Goal: Task Accomplishment & Management: Complete application form

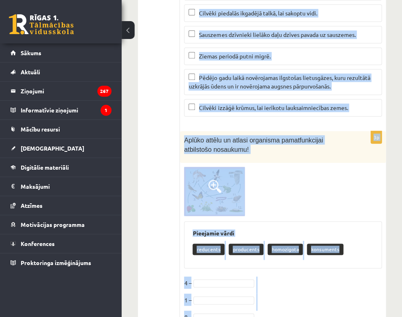
scroll to position [3503, 0]
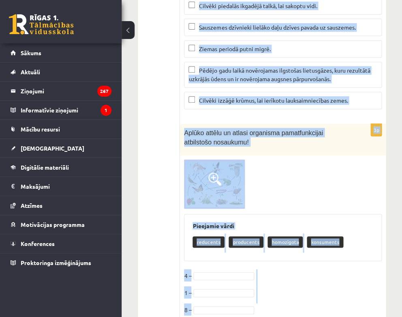
drag, startPoint x: 185, startPoint y: 165, endPoint x: 360, endPoint y: 278, distance: 208.1
copy form "Atzīmēs organismu, kura vairošanās veids ir dzimumvairošanās! mežs zirgs baktēr…"
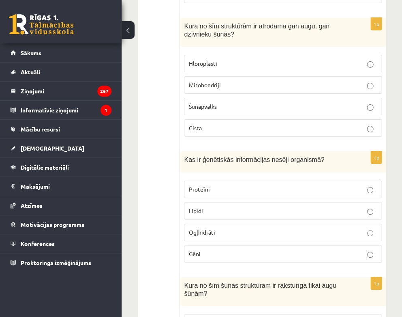
scroll to position [1050, 0]
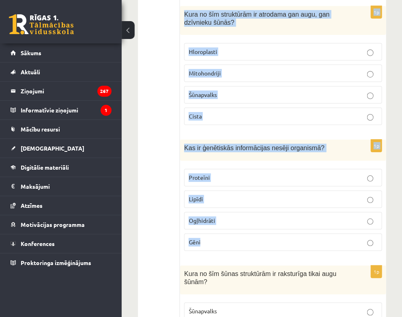
drag, startPoint x: 184, startPoint y: 166, endPoint x: 383, endPoint y: 237, distance: 211.3
copy form "Atzīmēs organismu, kura vairošanās veids ir dzimumvairošanās! mežs zirgs baktēr…"
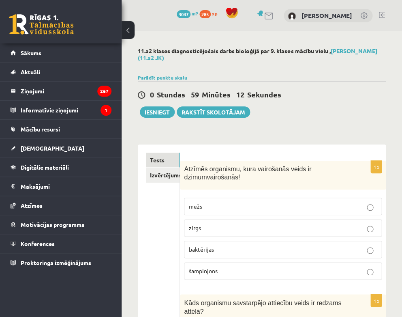
scroll to position [0, 0]
click at [271, 224] on p "zirgs" at bounding box center [283, 227] width 189 height 9
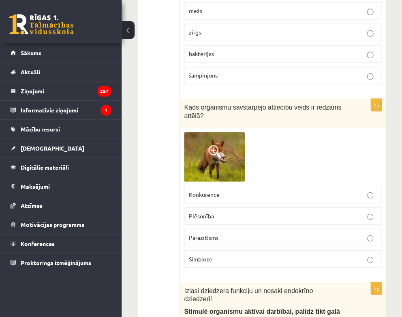
scroll to position [196, 0]
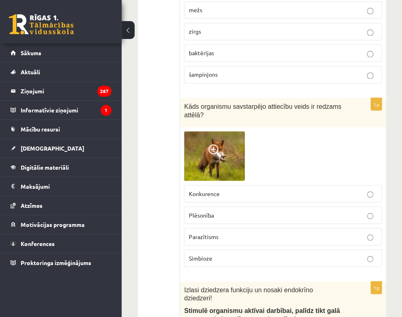
click at [248, 210] on p "Plēsonība" at bounding box center [283, 214] width 189 height 9
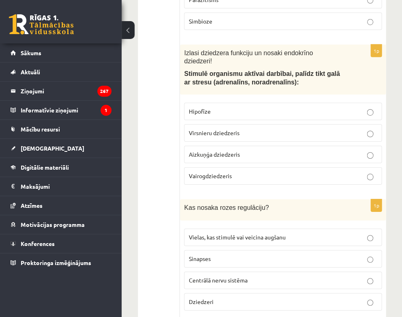
scroll to position [434, 0]
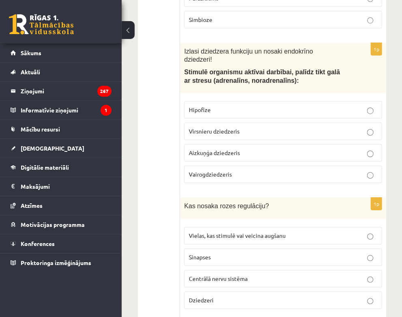
click at [229, 127] on span "Virsnieru dziedzeris" at bounding box center [214, 130] width 51 height 7
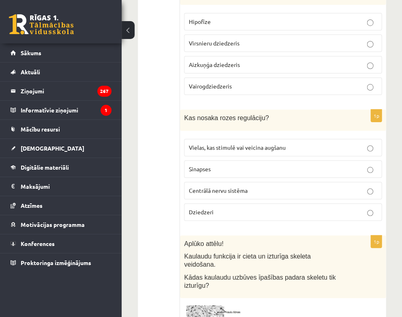
scroll to position [530, 0]
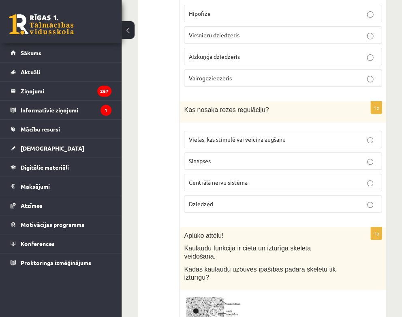
click at [253, 131] on label "Vielas, kas stimulē vai veicina augšanu" at bounding box center [283, 139] width 198 height 17
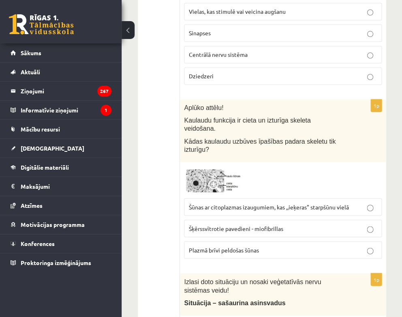
scroll to position [687, 0]
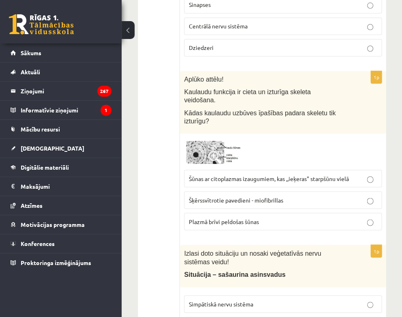
click at [251, 170] on label "Šūnas ar citoplazmas izaugumiem, kas ,,ieķeras" starpšūnu vielā" at bounding box center [283, 178] width 198 height 17
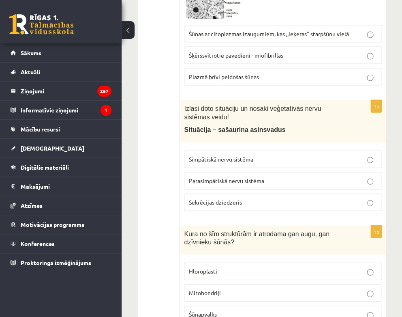
scroll to position [842, 0]
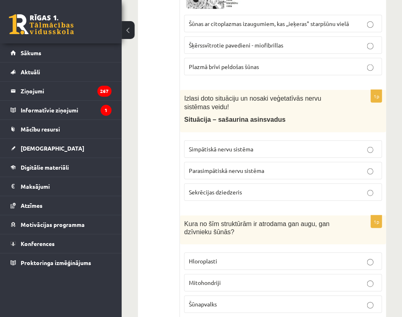
click at [240, 145] on span "Simpātiskā nervu sistēma" at bounding box center [221, 148] width 64 height 7
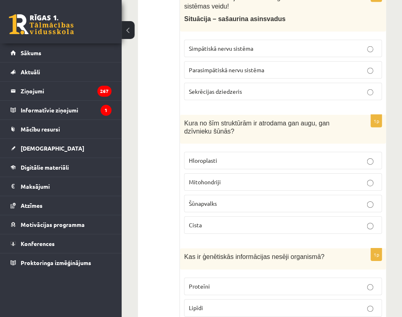
scroll to position [943, 0]
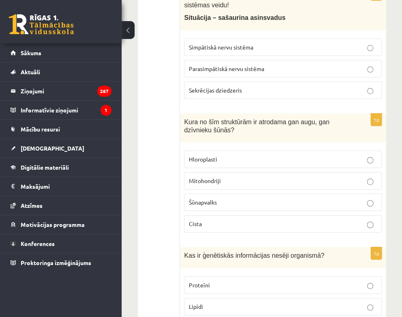
click at [241, 176] on p "Mitohondriji" at bounding box center [283, 180] width 189 height 9
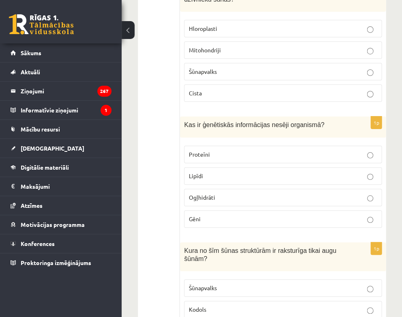
click at [238, 215] on p "Gēni" at bounding box center [283, 219] width 189 height 9
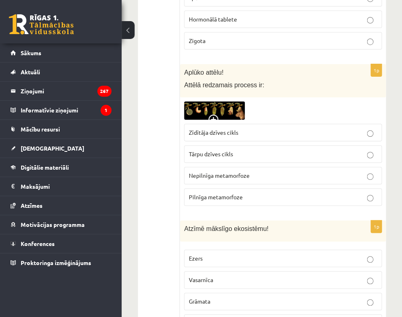
scroll to position [2340, 0]
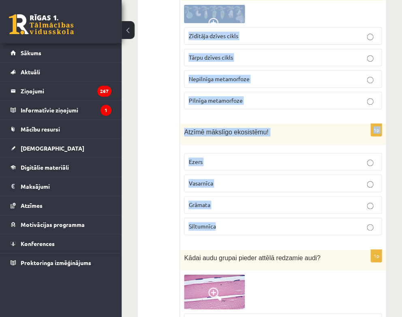
drag, startPoint x: 184, startPoint y: 129, endPoint x: 329, endPoint y: 213, distance: 167.7
copy form "Kura no šīm šūnas struktūrām ir raksturīga tikai augu šūnām? Šūnapvalks Kodols …"
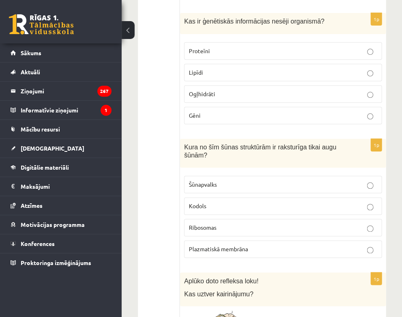
scroll to position [1176, 0]
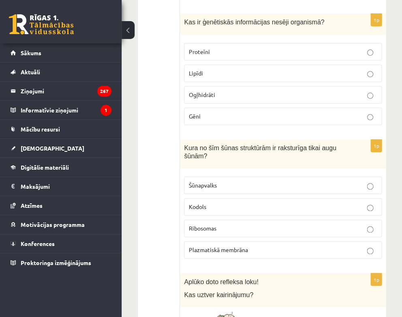
click at [226, 176] on label "Šūnapvalks" at bounding box center [283, 184] width 198 height 17
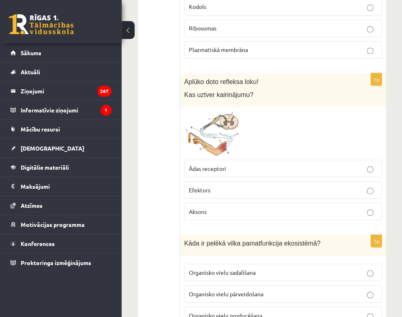
scroll to position [1379, 0]
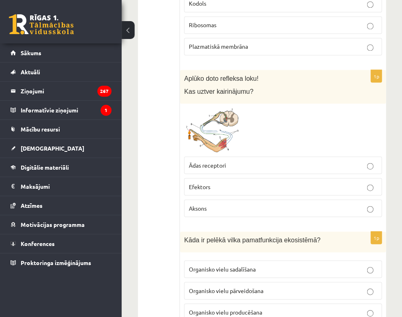
click at [208, 161] on span "Ādas receptori" at bounding box center [207, 164] width 37 height 7
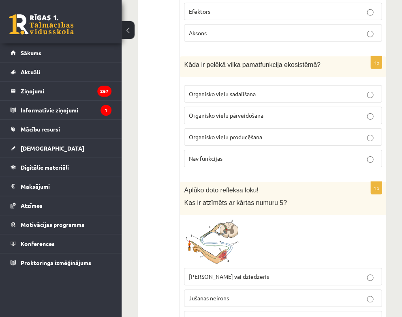
scroll to position [1555, 0]
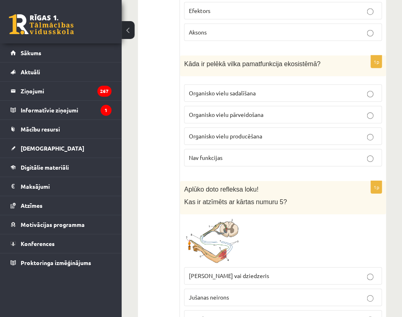
click at [232, 111] on span "Organisko vielu pārveidošana" at bounding box center [226, 114] width 75 height 7
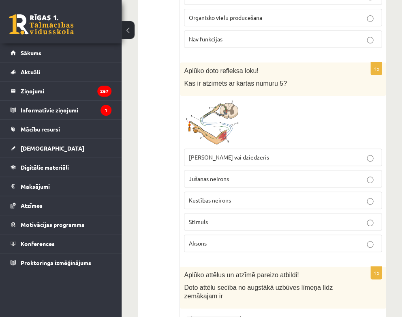
scroll to position [1677, 0]
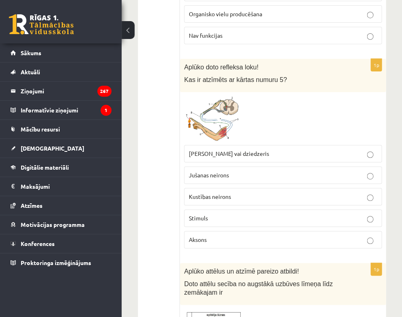
click at [236, 171] on p "Jušanas neirons" at bounding box center [283, 175] width 189 height 9
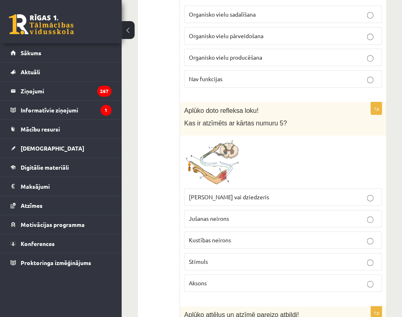
scroll to position [1630, 0]
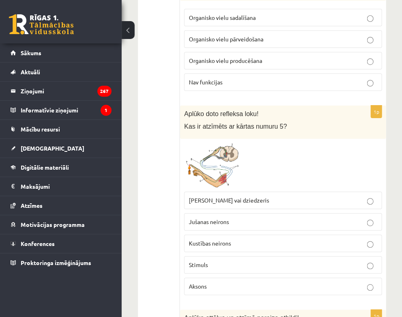
click at [289, 196] on p "Muskulis vai dziedzeris" at bounding box center [283, 200] width 189 height 9
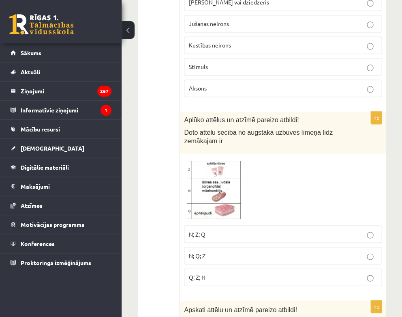
scroll to position [1838, 0]
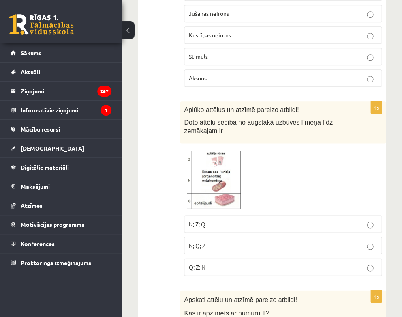
click at [236, 219] on p "N; Z; Q" at bounding box center [283, 223] width 189 height 9
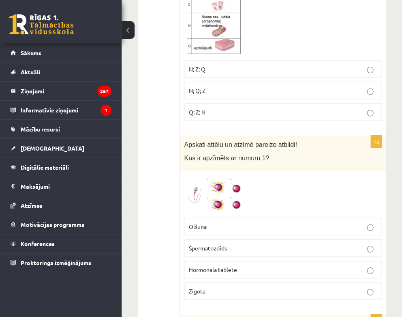
scroll to position [1998, 0]
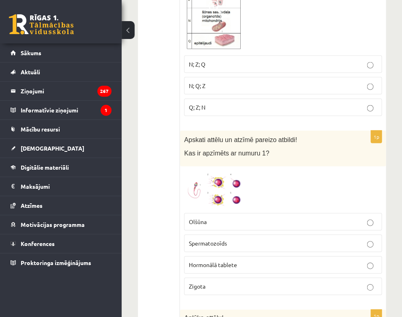
click at [236, 217] on p "Olšūna" at bounding box center [283, 221] width 189 height 9
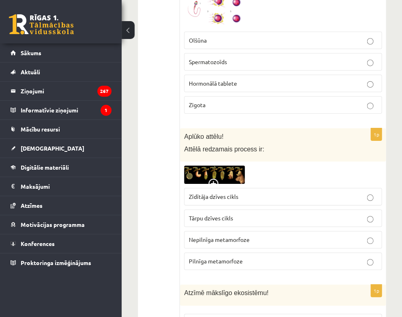
scroll to position [2182, 0]
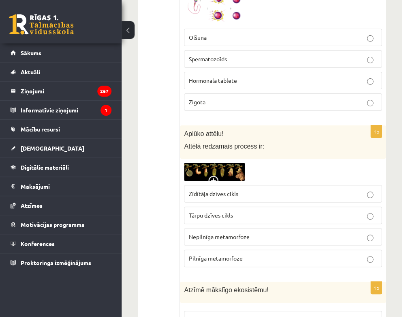
click at [241, 254] on span "Pilnīga metamorfoze" at bounding box center [216, 257] width 54 height 7
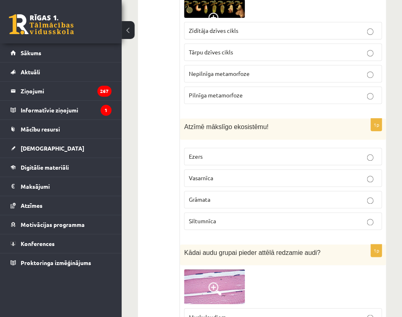
scroll to position [2344, 0]
click at [232, 217] on p "Siltumnīca" at bounding box center [283, 221] width 189 height 9
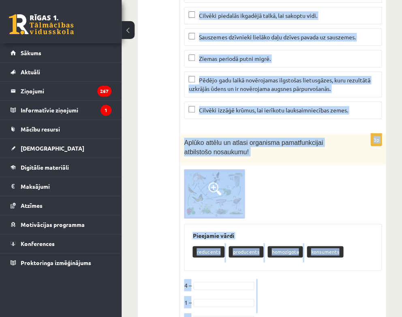
scroll to position [3503, 0]
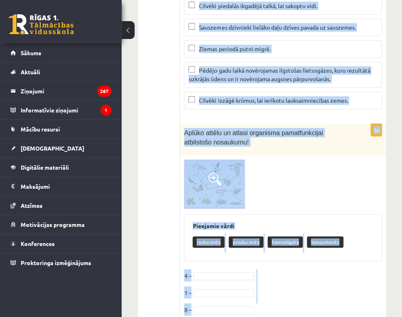
drag, startPoint x: 184, startPoint y: 181, endPoint x: 319, endPoint y: 285, distance: 170.0
copy form "Kādai audu grupai pieder attēlā redzamie audi? Muskuļaudiem Saistaudiem Nervaud…"
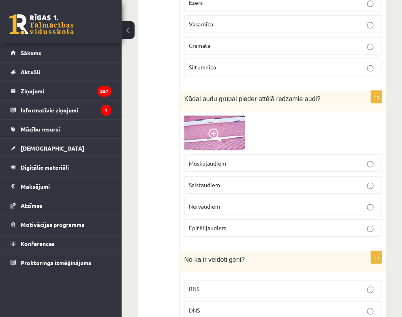
scroll to position [2499, 0]
click at [277, 158] on p "Muskuļaudiem" at bounding box center [283, 162] width 189 height 9
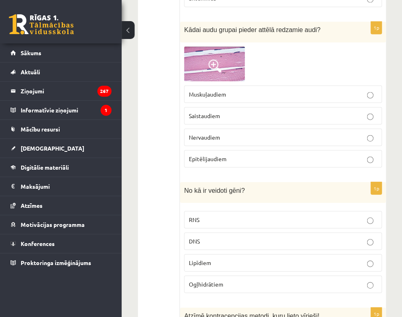
click at [241, 236] on p "DNS" at bounding box center [283, 240] width 189 height 9
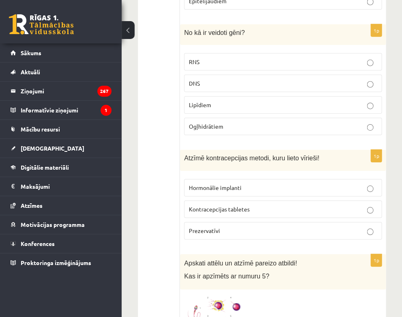
scroll to position [2724, 0]
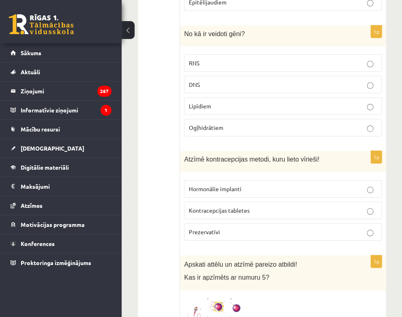
click at [232, 228] on p "Prezervatīvi" at bounding box center [283, 232] width 189 height 9
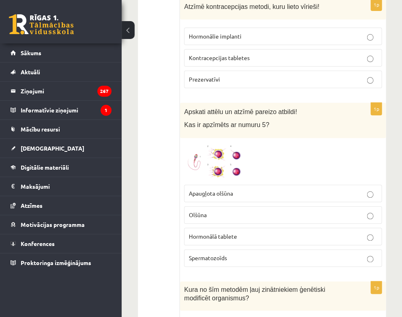
scroll to position [2881, 0]
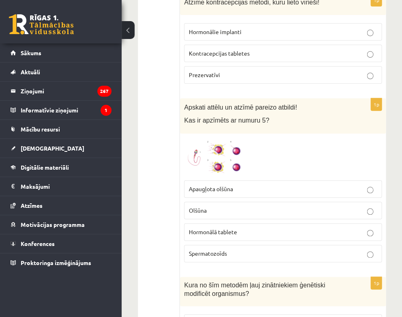
click at [227, 249] on p "Spermatozoīds" at bounding box center [283, 253] width 189 height 9
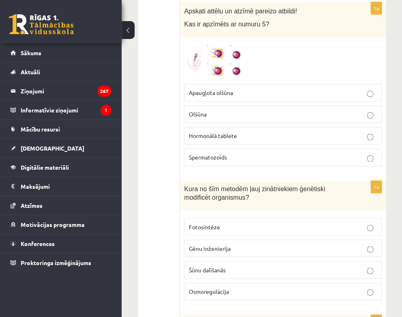
scroll to position [2977, 0]
click at [223, 244] on span "Gēnu inženierija" at bounding box center [210, 247] width 42 height 7
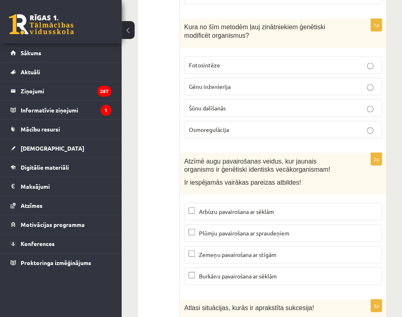
scroll to position [3139, 0]
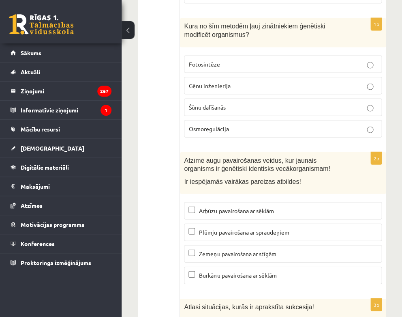
click at [211, 228] on span "Plūmju pavairošana ar spraudeņiem" at bounding box center [244, 231] width 90 height 7
click at [217, 245] on label "Zemeņu pavairošana ar stīgām" at bounding box center [283, 253] width 198 height 17
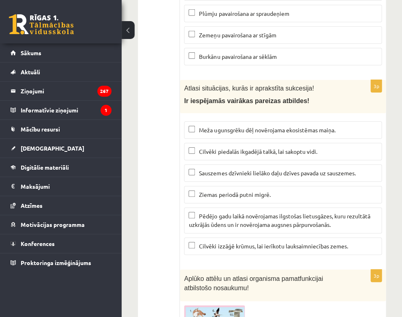
scroll to position [3360, 0]
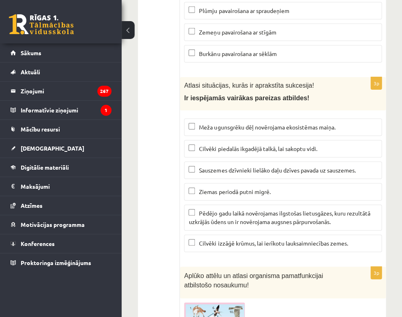
click at [253, 123] on span "Meža ugunsgrēku dēļ novērojama ekosistēmas maiņa." at bounding box center [267, 126] width 136 height 7
click at [234, 209] on span "Pēdējo gadu laikā novērojamas ilgstošas lietusgāzes, kuru rezultātā uzkrājās ūd…" at bounding box center [280, 217] width 182 height 16
click at [227, 239] on span "Cilvēki izzāģē krūmus, lai ierīkotu lauksaimniecības zemes." at bounding box center [273, 242] width 149 height 7
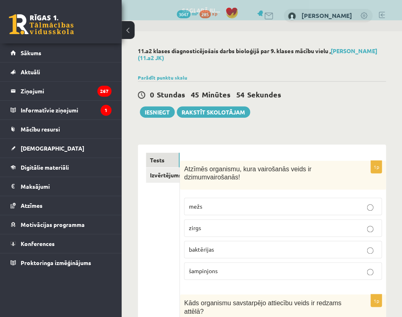
scroll to position [0, 0]
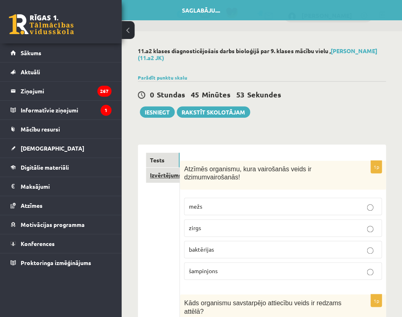
click at [170, 180] on link "Izvērtējums!" at bounding box center [163, 174] width 34 height 15
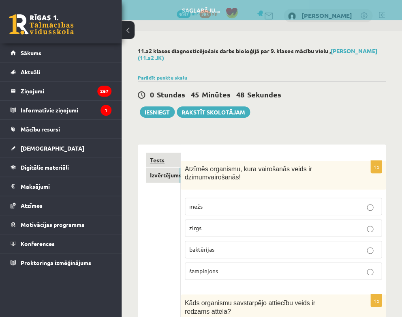
click at [152, 161] on link "Tests" at bounding box center [163, 159] width 34 height 15
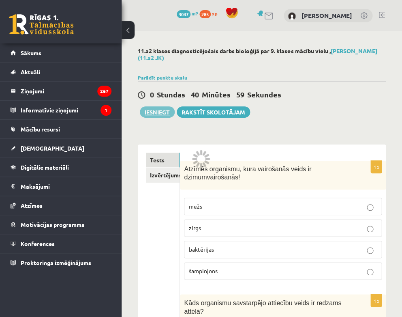
click at [161, 109] on button "Iesniegt" at bounding box center [157, 111] width 35 height 11
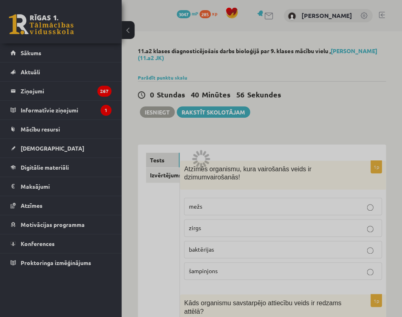
click at [163, 174] on div at bounding box center [201, 158] width 402 height 317
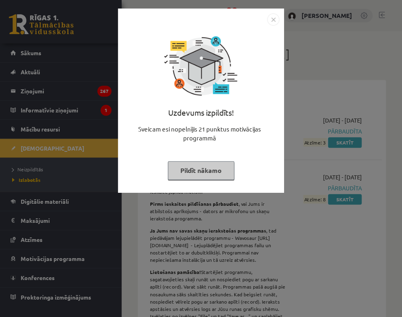
click at [275, 16] on img "Close" at bounding box center [273, 19] width 12 height 12
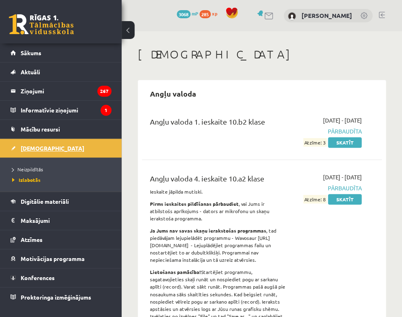
click at [32, 148] on span "[DEMOGRAPHIC_DATA]" at bounding box center [53, 147] width 64 height 7
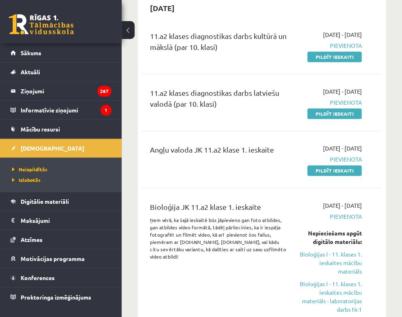
scroll to position [83, 0]
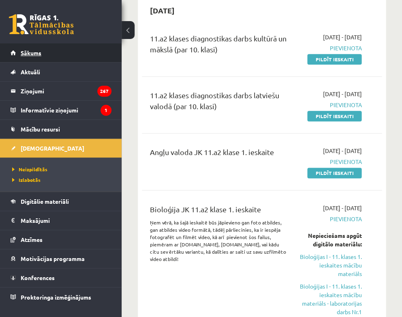
click at [37, 51] on span "Sākums" at bounding box center [31, 52] width 21 height 7
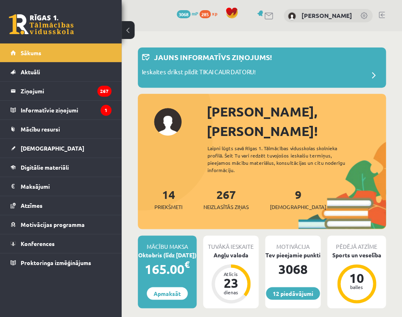
click at [365, 235] on div "Pēdējā atzīme" at bounding box center [356, 242] width 59 height 15
click at [359, 251] on div "Sports un veselība" at bounding box center [356, 255] width 59 height 9
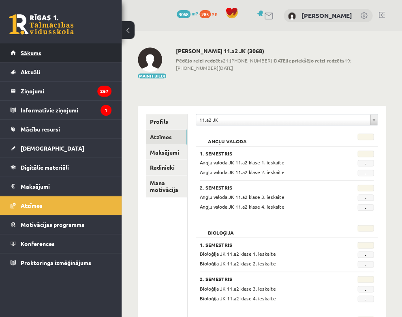
click at [41, 49] on link "Sākums" at bounding box center [61, 52] width 101 height 19
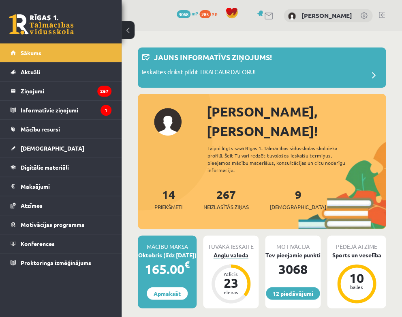
click at [236, 251] on div "Angļu valoda" at bounding box center [231, 255] width 56 height 9
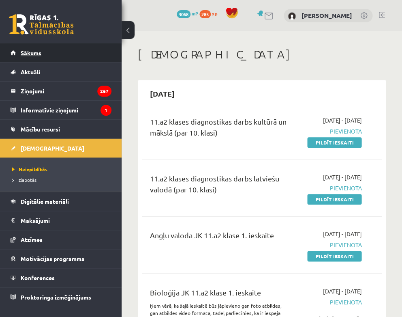
click at [42, 53] on link "Sākums" at bounding box center [61, 52] width 101 height 19
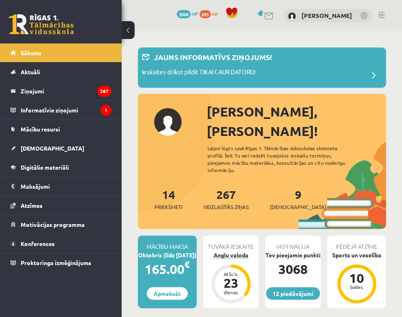
click at [235, 251] on div "Angļu valoda" at bounding box center [231, 255] width 56 height 9
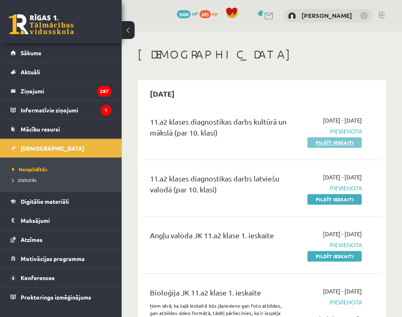
click at [335, 140] on link "Pildīt ieskaiti" at bounding box center [334, 142] width 54 height 11
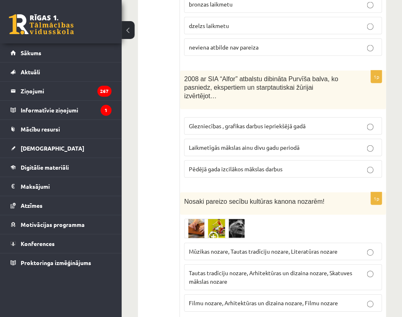
scroll to position [990, 0]
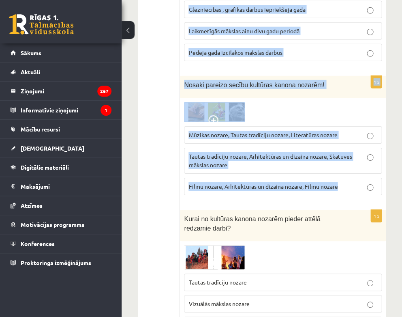
drag, startPoint x: 184, startPoint y: 167, endPoint x: 371, endPoint y: 183, distance: 188.1
copy form "Lo ipsumdolo sitametco adipis elit seddoeiu te incidi utlabo? Etdolor magna Ali…"
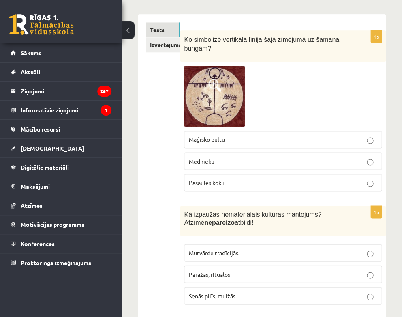
scroll to position [151, 0]
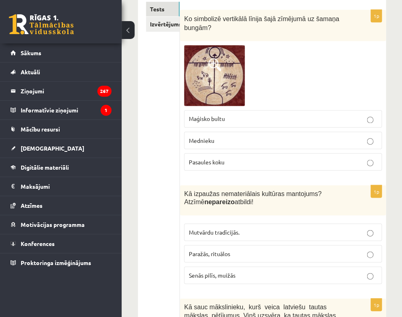
click at [270, 158] on p "Pasaules koku" at bounding box center [283, 161] width 189 height 9
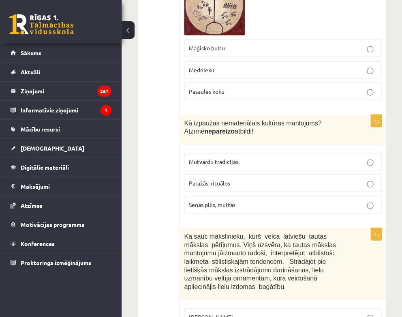
scroll to position [252, 0]
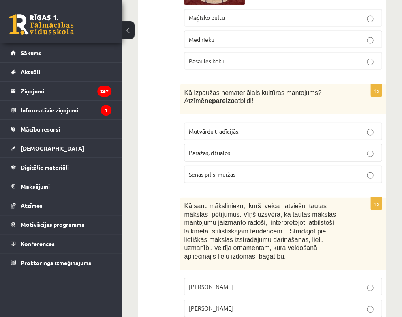
click at [221, 172] on span "Senās pilīs, muižās" at bounding box center [212, 173] width 47 height 7
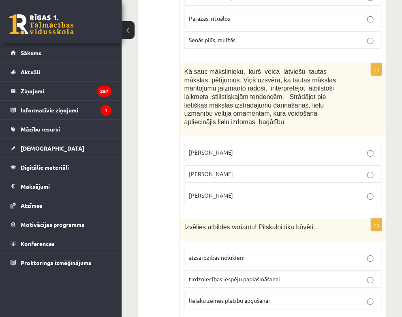
scroll to position [389, 0]
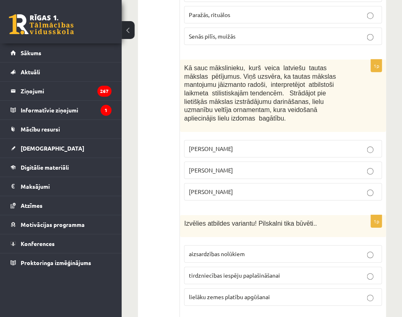
click at [225, 166] on span "Jūlijs Madernieks" at bounding box center [211, 169] width 44 height 7
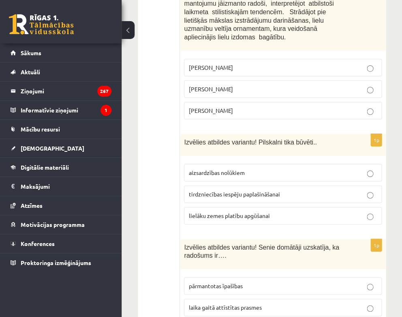
scroll to position [487, 0]
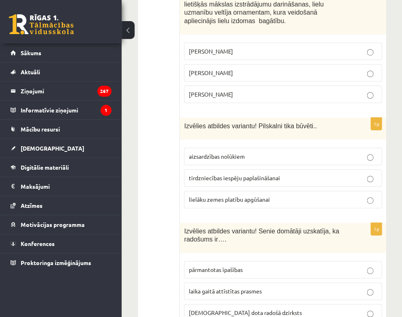
click at [229, 152] on span "aizsardzības nolūkiem" at bounding box center [217, 155] width 56 height 7
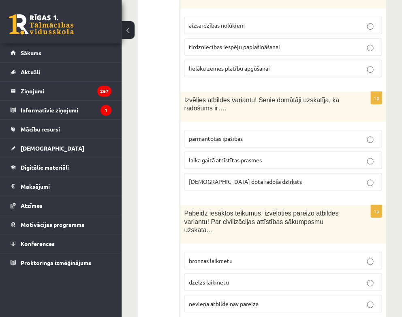
scroll to position [618, 0]
click at [225, 177] on span "dieva dota radošā dzirksts" at bounding box center [245, 180] width 113 height 7
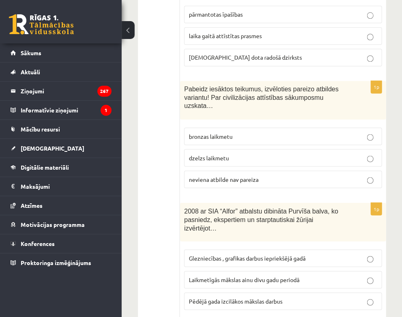
scroll to position [743, 0]
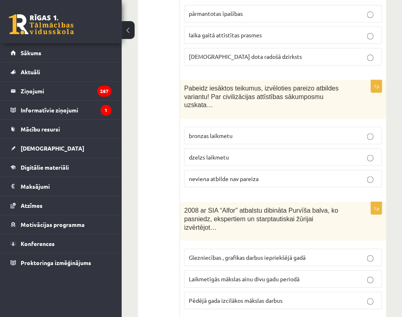
click at [224, 131] on span "bronzas laikmetu" at bounding box center [211, 134] width 44 height 7
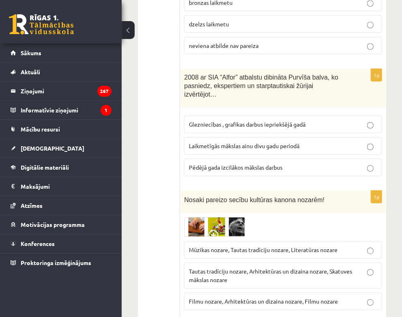
scroll to position [877, 0]
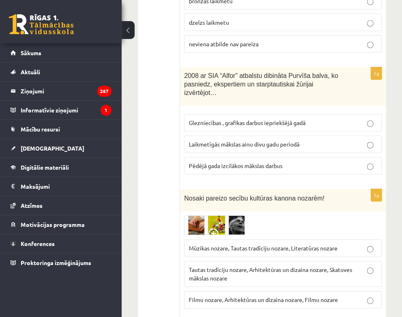
click at [252, 140] on span "Laikmetīgās mākslas ainu divu gadu periodā" at bounding box center [244, 143] width 111 height 7
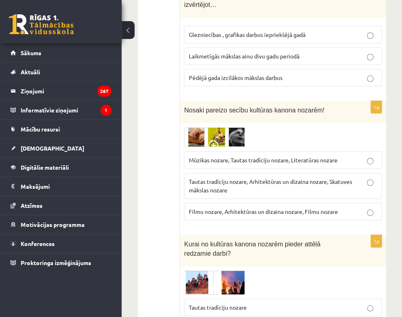
scroll to position [968, 0]
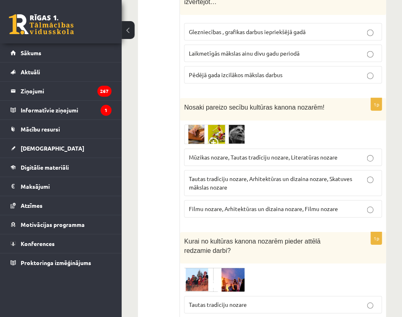
click at [243, 176] on p "Tautas tradīciju nozare, Arhitektūras un dizaina nozare, Skatuves mākslas nozare" at bounding box center [283, 182] width 189 height 17
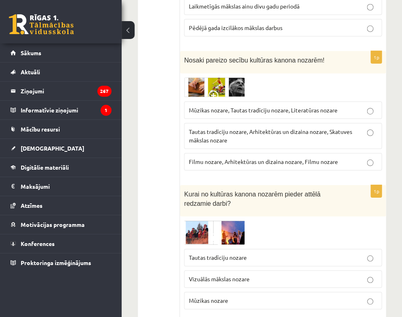
scroll to position [1017, 0]
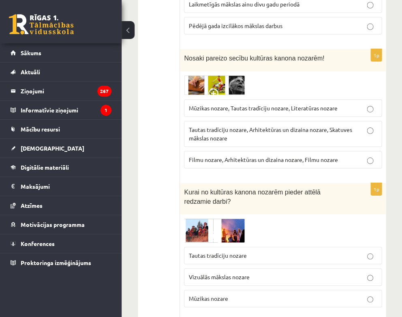
click at [182, 183] on div "Kurai no kultūras kanona nozarēm pieder attēlā redzamie darbi?" at bounding box center [283, 198] width 206 height 31
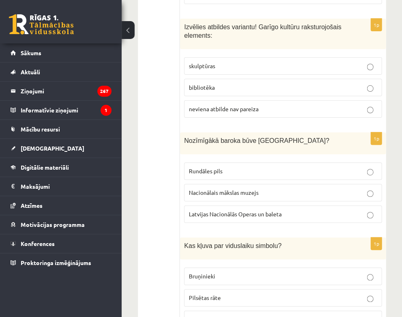
scroll to position [1883, 0]
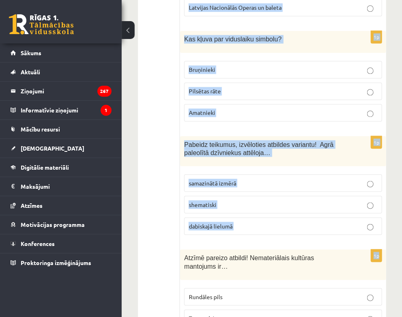
drag, startPoint x: 185, startPoint y: 181, endPoint x: 324, endPoint y: 233, distance: 148.1
click at [324, 233] on form "1p Ko simbolizē vertikālā līnija šajā zīmējumā uz šamaņa bungām? Maģisko bultu …" at bounding box center [283, 133] width 190 height 3727
copy form "Kurai no kultūras kanona nozarēm pieder attēlā redzamie darbi? Tautas tradīciju…"
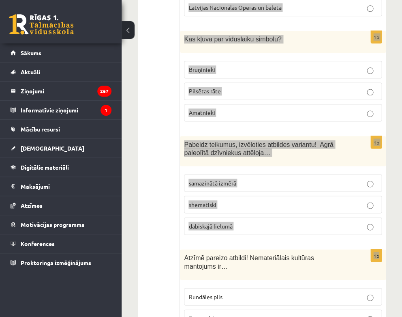
click at [386, 166] on div "**********" at bounding box center [262, 85] width 281 height 3873
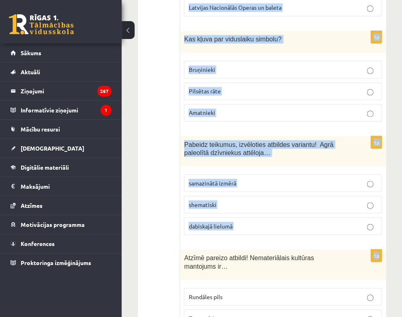
click at [392, 165] on div "**********" at bounding box center [262, 85] width 281 height 3873
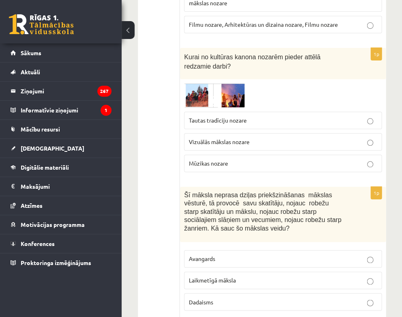
scroll to position [1168, 0]
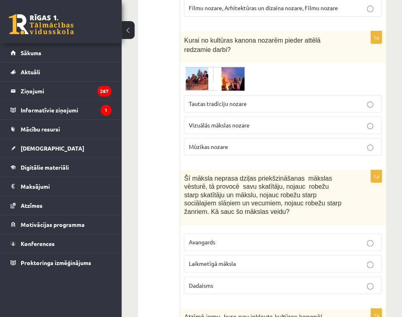
click at [255, 121] on p "Vizuālās mākslas nozare" at bounding box center [283, 125] width 189 height 9
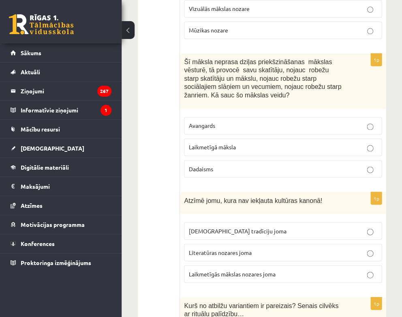
scroll to position [1288, 0]
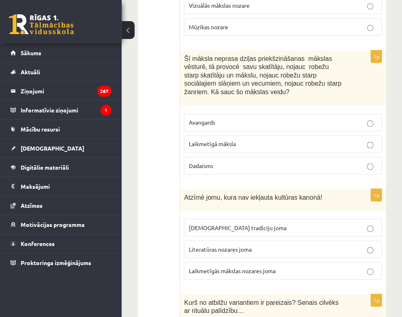
click at [257, 140] on p "Laikmetīgā māksla" at bounding box center [283, 144] width 189 height 9
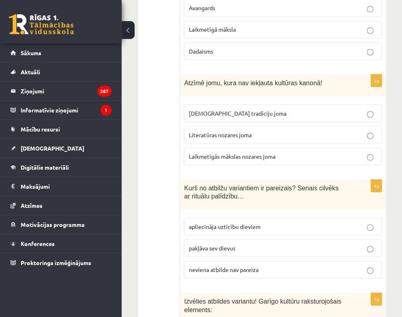
scroll to position [1407, 0]
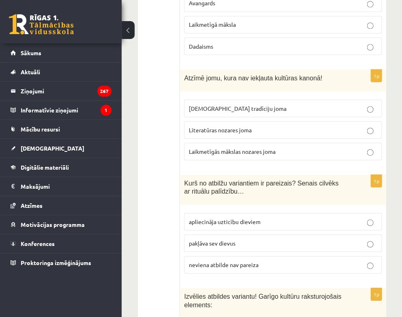
click at [266, 147] on span "Laikmetīgās mākslas nozares joma" at bounding box center [232, 150] width 87 height 7
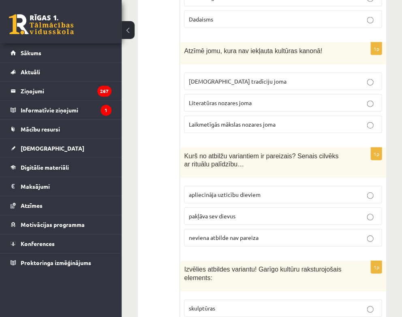
scroll to position [1435, 0]
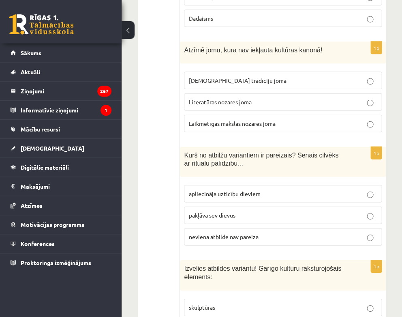
click at [247, 189] on span "apliecināja uzticību dieviem" at bounding box center [225, 192] width 72 height 7
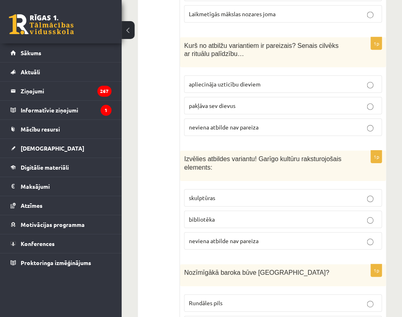
scroll to position [1550, 0]
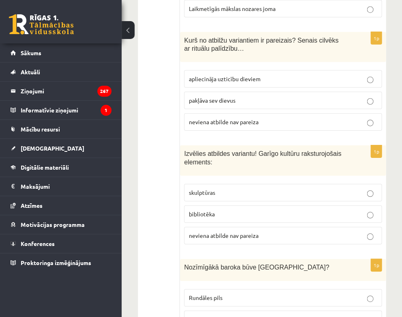
click at [215, 210] on p "bibliotēka" at bounding box center [283, 214] width 189 height 9
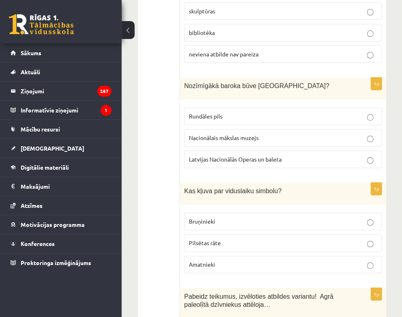
scroll to position [1734, 0]
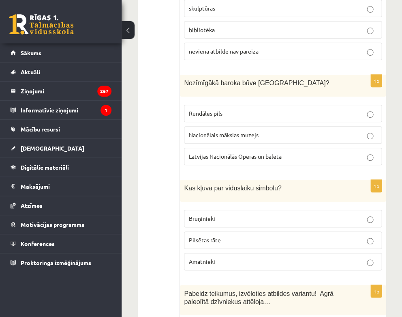
click at [247, 109] on p "Rundāles pils" at bounding box center [283, 113] width 189 height 9
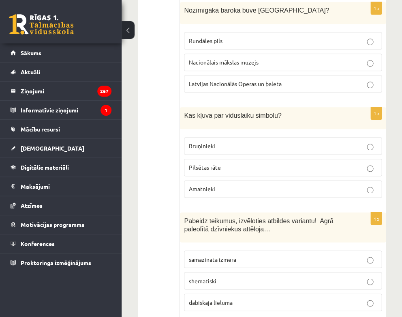
scroll to position [1812, 0]
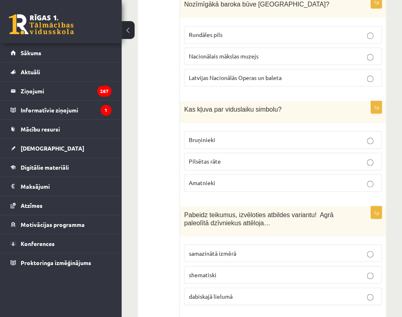
click at [241, 135] on p "Bruņinieki" at bounding box center [283, 139] width 189 height 9
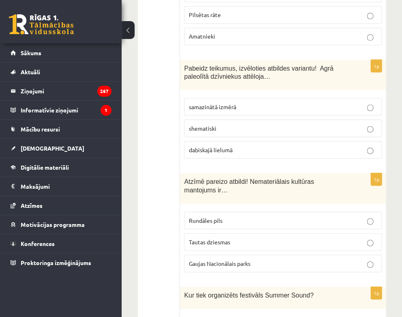
scroll to position [1960, 0]
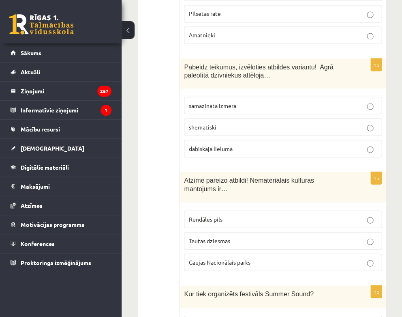
click at [237, 144] on p "dabiskajā lielumā" at bounding box center [283, 148] width 189 height 9
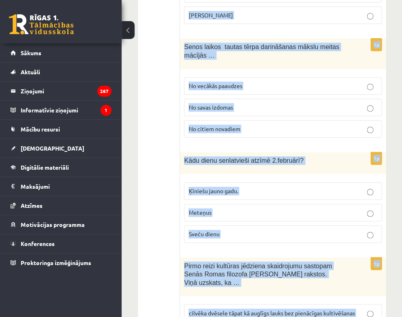
scroll to position [3541, 0]
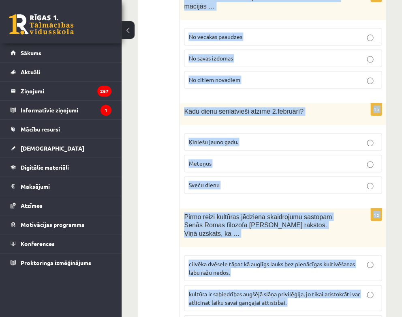
drag, startPoint x: 184, startPoint y: 65, endPoint x: 368, endPoint y: 284, distance: 286.4
copy form "Atzīmē pareizo atbildi! Nemateriālais kultūras mantojums ir… Rundāles pils Taut…"
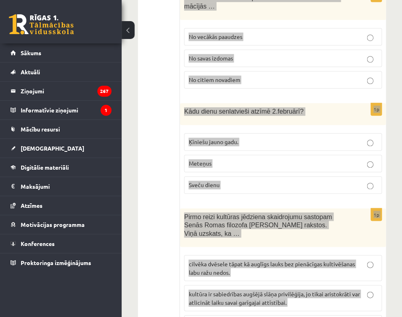
drag, startPoint x: 396, startPoint y: 271, endPoint x: 394, endPoint y: 168, distance: 103.0
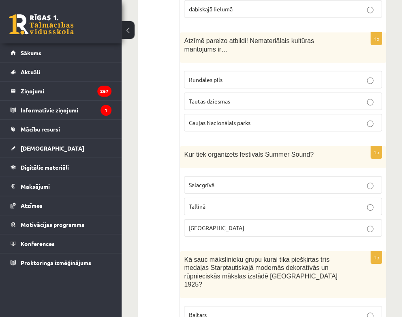
scroll to position [2101, 0]
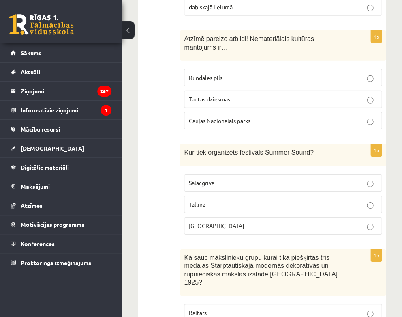
click at [227, 95] on span "Tautas dziesmas" at bounding box center [209, 98] width 41 height 7
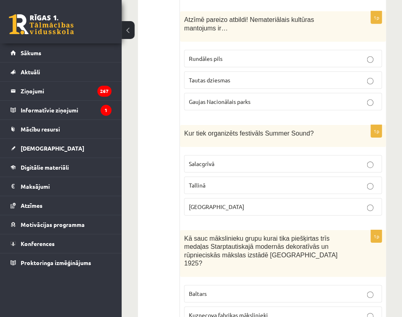
scroll to position [2125, 0]
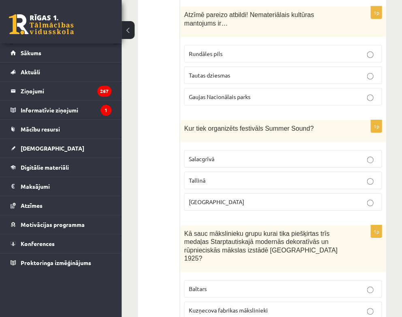
click at [226, 198] on p "Liepājā" at bounding box center [283, 202] width 189 height 9
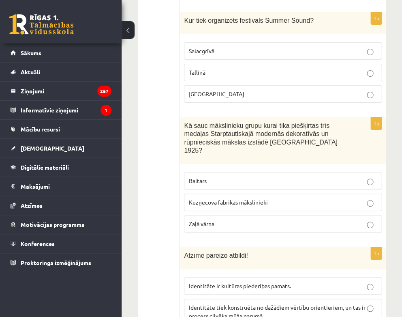
scroll to position [2236, 0]
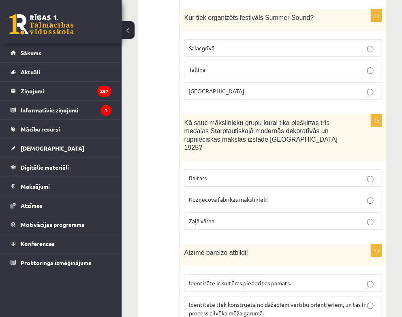
click at [235, 174] on p "Baltars" at bounding box center [283, 178] width 189 height 9
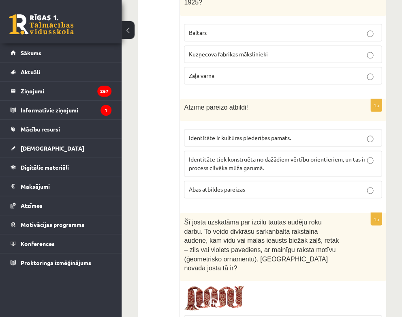
scroll to position [2382, 0]
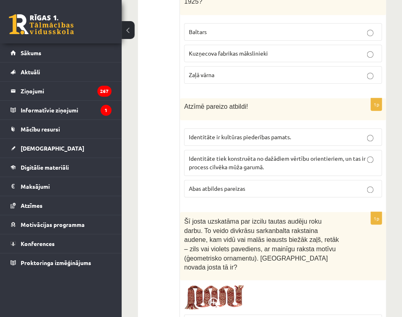
click at [230, 185] on span "Abas atbildes pareizas" at bounding box center [217, 188] width 56 height 7
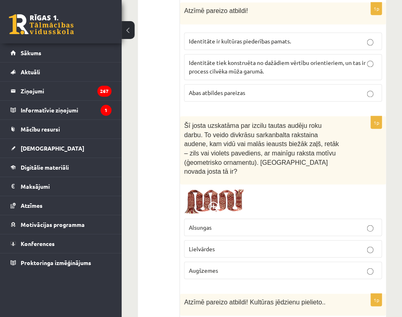
scroll to position [2479, 0]
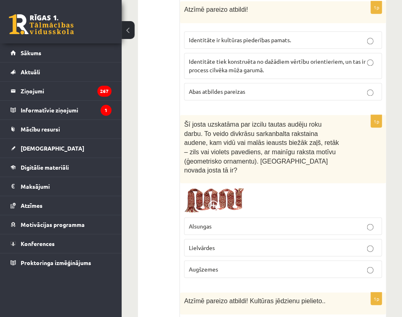
click at [243, 243] on p "Lielvārdes" at bounding box center [283, 247] width 189 height 9
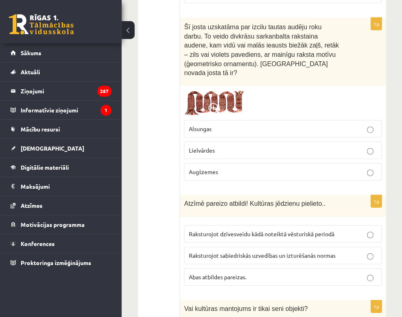
scroll to position [2577, 0]
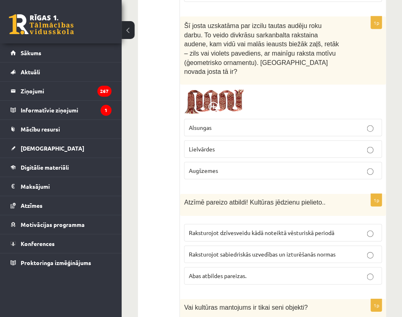
click at [238, 271] on span "Abas atbildes pareizas." at bounding box center [218, 274] width 58 height 7
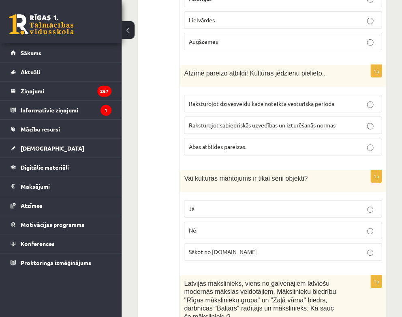
scroll to position [2710, 0]
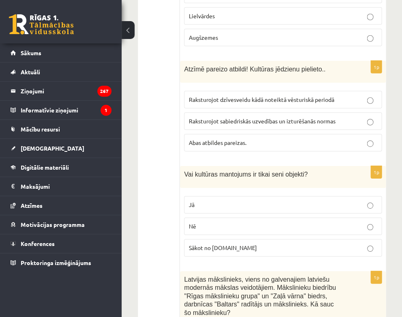
click at [240, 222] on p "Nē" at bounding box center [283, 226] width 189 height 9
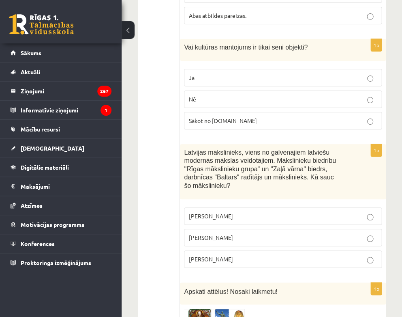
click at [223, 233] on p "Romāns Suta" at bounding box center [283, 237] width 189 height 9
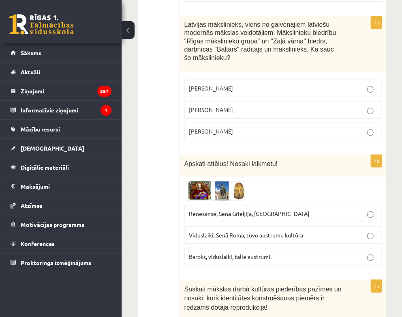
scroll to position [2966, 0]
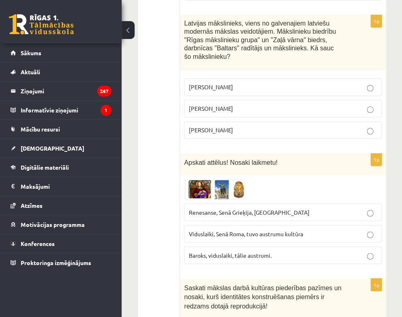
click at [231, 208] on span "Renesanse, Senā Grieķija, Ēģipte" at bounding box center [249, 211] width 121 height 7
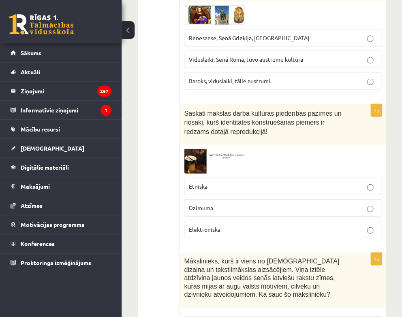
scroll to position [3141, 0]
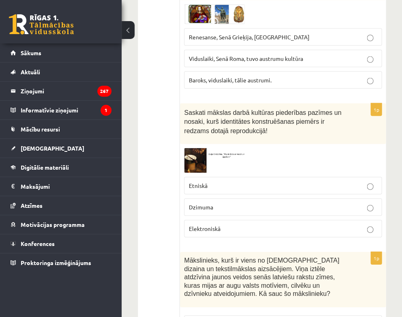
click at [251, 181] on p "Etniskā" at bounding box center [283, 185] width 189 height 9
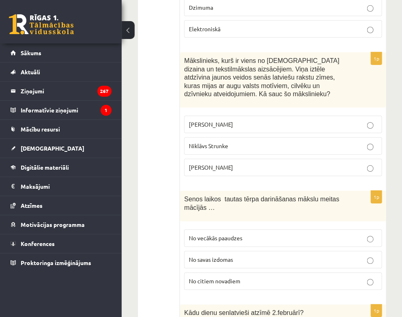
scroll to position [3341, 0]
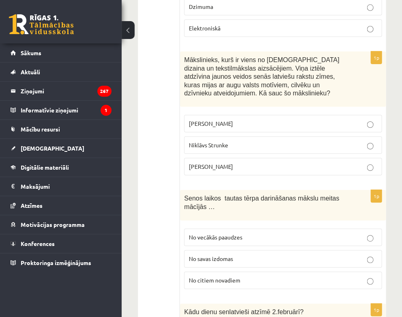
click at [239, 119] on p "Ansis Cīrulis" at bounding box center [283, 123] width 189 height 9
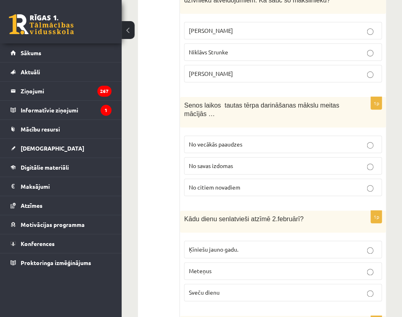
scroll to position [3435, 0]
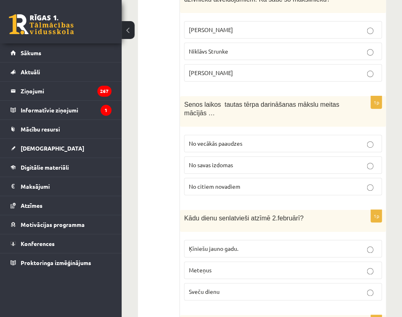
click at [230, 140] on span "No vecākās paaudzes" at bounding box center [216, 143] width 54 height 7
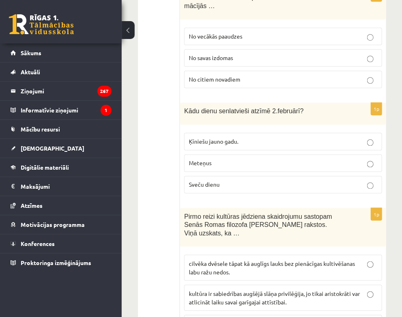
scroll to position [3541, 0]
click at [236, 180] on p "Sveču dienu" at bounding box center [283, 184] width 189 height 9
click at [225, 260] on span "cilvēka dvēsele tāpat kā auglīgs lauks bez pienācīgas kultivēšanas labu ražu ne…" at bounding box center [272, 268] width 166 height 16
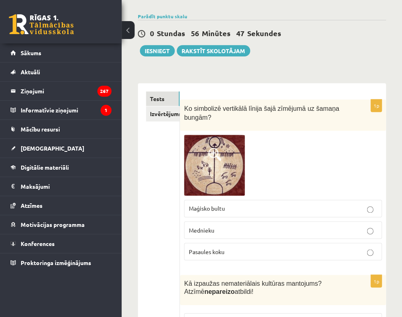
scroll to position [62, 0]
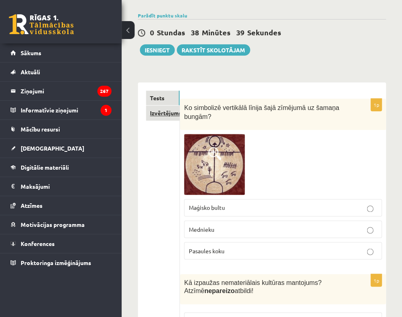
click at [158, 112] on link "Izvērtējums!" at bounding box center [163, 112] width 34 height 15
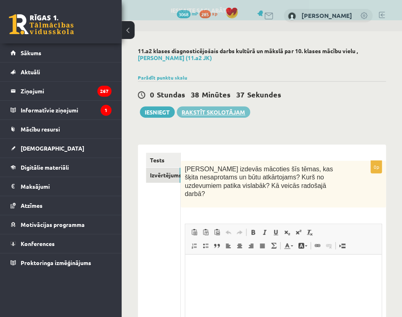
scroll to position [0, 0]
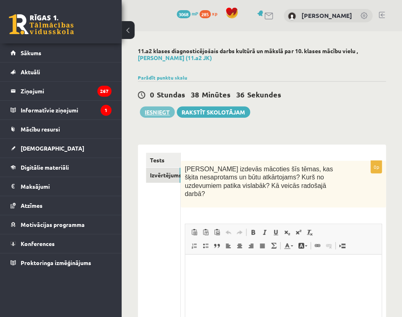
click at [153, 111] on button "Iesniegt" at bounding box center [157, 111] width 35 height 11
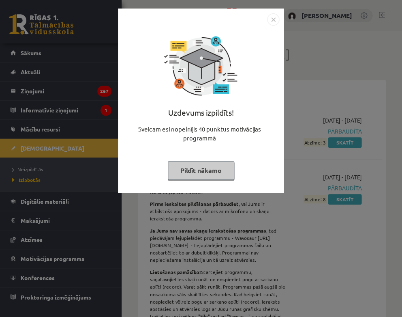
click at [273, 19] on img "Close" at bounding box center [273, 19] width 12 height 12
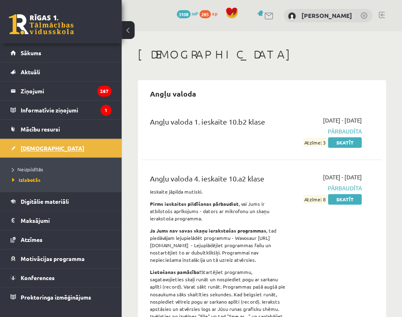
click at [31, 141] on link "[DEMOGRAPHIC_DATA]" at bounding box center [61, 148] width 101 height 19
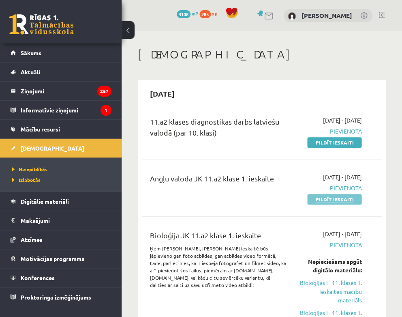
click at [320, 195] on link "Pildīt ieskaiti" at bounding box center [334, 199] width 54 height 11
click at [335, 142] on link "Pildīt ieskaiti" at bounding box center [334, 142] width 54 height 11
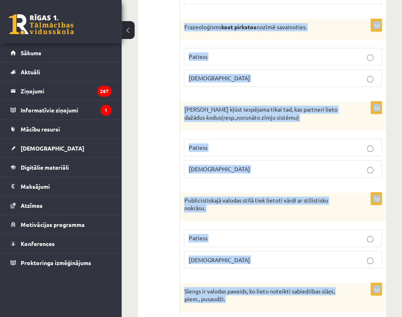
scroll to position [1238, 0]
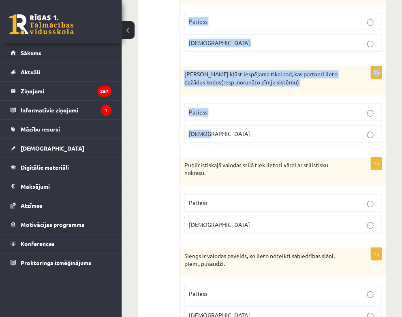
drag, startPoint x: 189, startPoint y: 156, endPoint x: 381, endPoint y: 135, distance: 193.3
copy form "Loremipsumd si ametcon adi elitseddo? 0e Tempo incidi, utlabo, etdolor ma aliqu…"
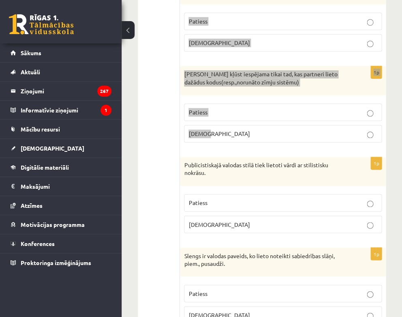
click at [396, 124] on div "**********" at bounding box center [262, 171] width 281 height 2756
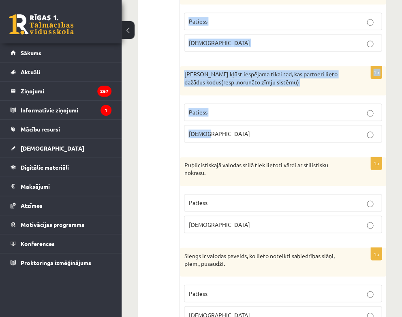
click at [396, 124] on div "**********" at bounding box center [262, 171] width 281 height 2756
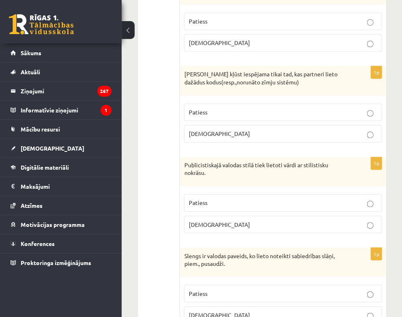
click at [390, 113] on div "**********" at bounding box center [262, 171] width 281 height 2756
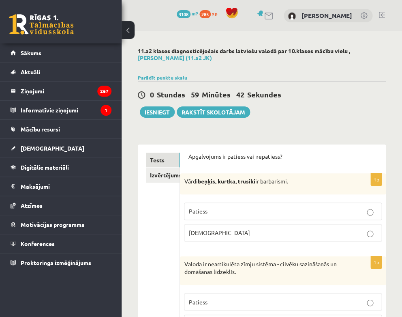
scroll to position [0, 0]
click at [238, 207] on p "Patiess" at bounding box center [283, 211] width 189 height 9
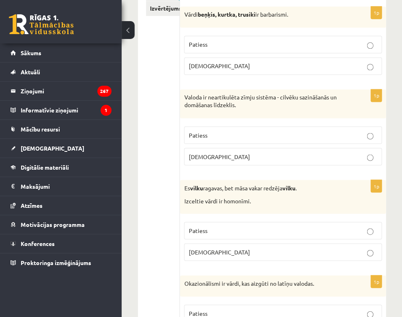
scroll to position [169, 0]
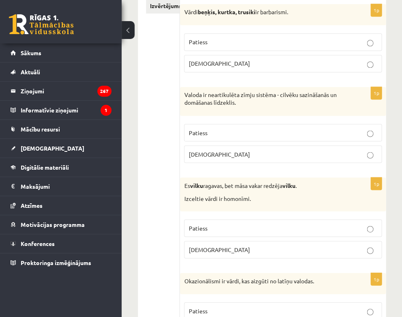
click at [229, 151] on p "[DEMOGRAPHIC_DATA]" at bounding box center [283, 154] width 189 height 9
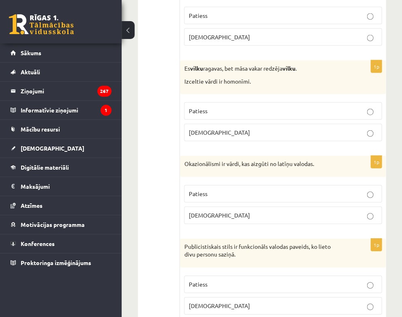
scroll to position [286, 0]
click at [314, 109] on p "Patiess" at bounding box center [283, 111] width 189 height 9
click at [248, 211] on p "[DEMOGRAPHIC_DATA]" at bounding box center [283, 215] width 189 height 9
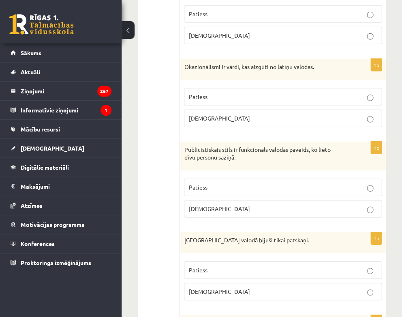
scroll to position [390, 0]
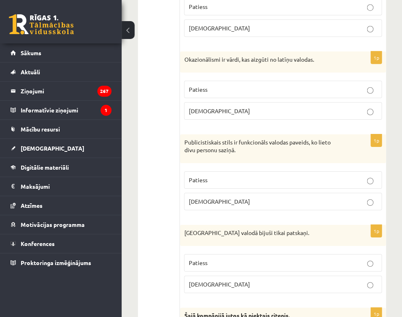
click at [243, 198] on p "[DEMOGRAPHIC_DATA]" at bounding box center [283, 201] width 189 height 9
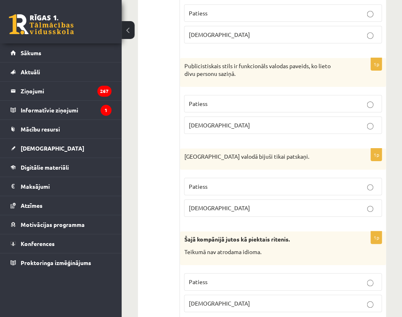
scroll to position [469, 0]
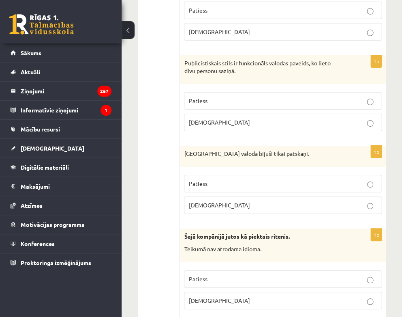
click at [242, 201] on p "[DEMOGRAPHIC_DATA]" at bounding box center [283, 205] width 189 height 9
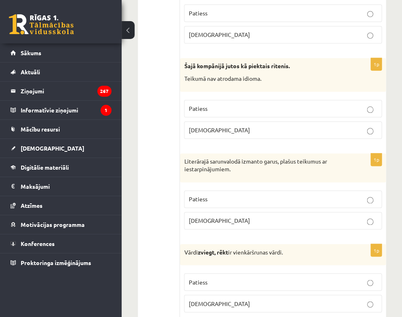
scroll to position [641, 0]
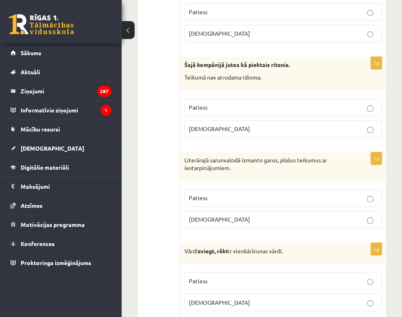
click at [286, 125] on p "[DEMOGRAPHIC_DATA]" at bounding box center [283, 129] width 189 height 9
click at [238, 215] on p "[DEMOGRAPHIC_DATA]" at bounding box center [283, 219] width 189 height 9
click at [223, 298] on p "[DEMOGRAPHIC_DATA]" at bounding box center [283, 302] width 189 height 9
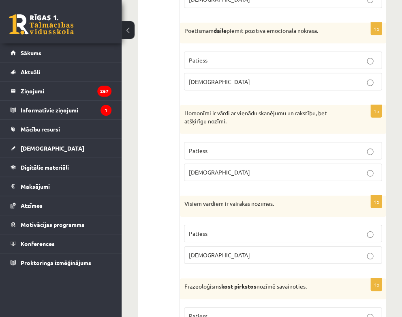
scroll to position [943, 0]
click at [247, 58] on p "Patiess" at bounding box center [283, 60] width 189 height 9
click at [224, 146] on p "Patiess" at bounding box center [283, 150] width 189 height 9
click at [215, 251] on p "[DEMOGRAPHIC_DATA]" at bounding box center [283, 255] width 189 height 9
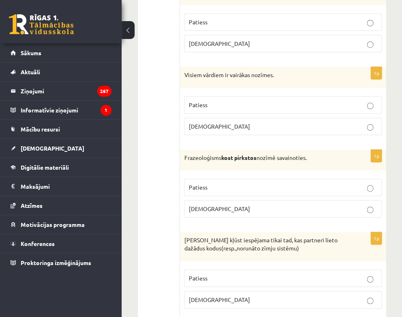
scroll to position [1072, 0]
click at [241, 204] on p "[DEMOGRAPHIC_DATA]" at bounding box center [283, 208] width 189 height 9
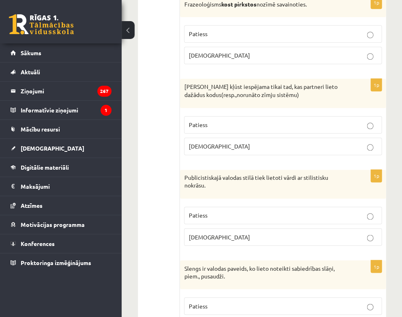
scroll to position [1227, 0]
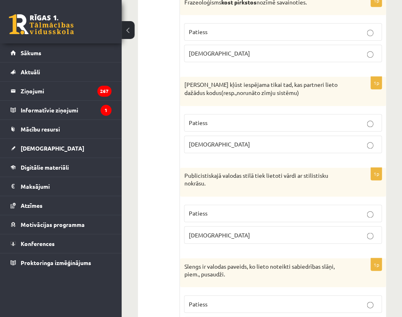
click at [270, 140] on p "[DEMOGRAPHIC_DATA]" at bounding box center [283, 144] width 189 height 9
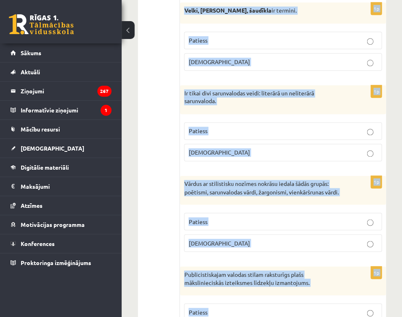
scroll to position [2455, 0]
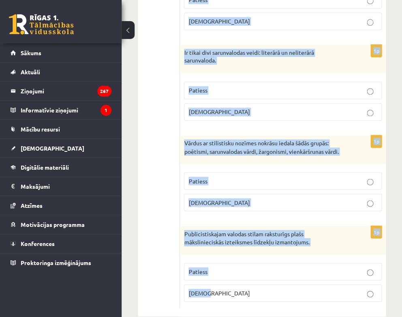
drag, startPoint x: 184, startPoint y: 104, endPoint x: 315, endPoint y: 282, distance: 220.7
copy form "Loremipsumdolor sitamet conse adip elitsed doeiu te incididuntu laboree. Dolore…"
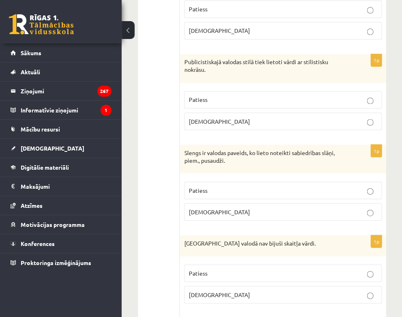
scroll to position [1340, 0]
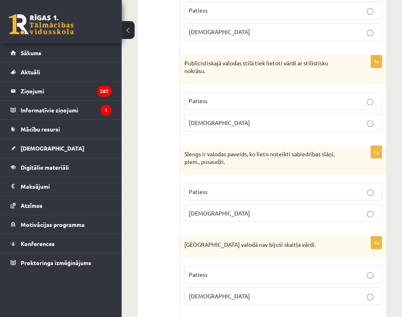
click at [274, 97] on p "Patiess" at bounding box center [283, 101] width 189 height 9
click at [243, 187] on p "Patiess" at bounding box center [283, 191] width 189 height 9
click at [231, 270] on p "Patiess" at bounding box center [283, 274] width 189 height 9
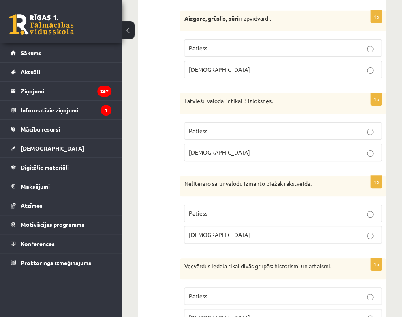
scroll to position [1655, 0]
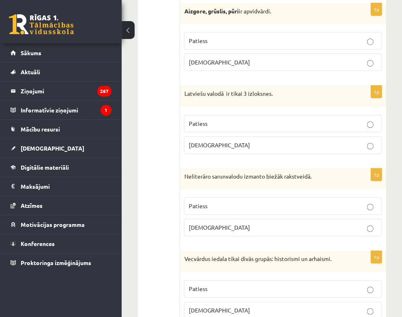
click at [275, 36] on p "Patiess" at bounding box center [283, 40] width 189 height 9
click at [224, 141] on p "[DEMOGRAPHIC_DATA]" at bounding box center [283, 145] width 189 height 9
click at [213, 223] on p "[DEMOGRAPHIC_DATA]" at bounding box center [283, 227] width 189 height 9
click at [213, 284] on p "Patiess" at bounding box center [283, 288] width 189 height 9
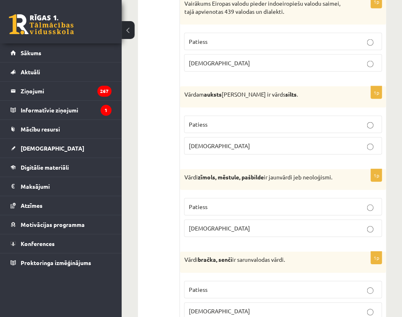
scroll to position [1993, 0]
click at [262, 36] on p "Patiess" at bounding box center [283, 40] width 189 height 9
click at [219, 141] on p "[DEMOGRAPHIC_DATA]" at bounding box center [283, 145] width 189 height 9
click at [215, 202] on p "Patiess" at bounding box center [283, 206] width 189 height 9
click at [203, 285] on span "Patiess" at bounding box center [198, 288] width 19 height 7
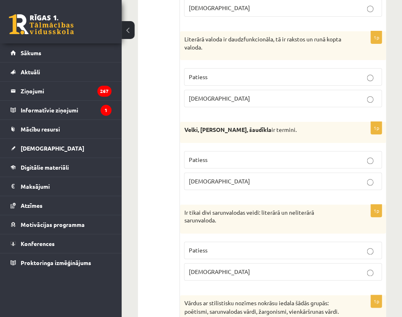
scroll to position [2295, 0]
click at [303, 73] on p "Patiess" at bounding box center [283, 77] width 189 height 9
click at [246, 177] on p "[DEMOGRAPHIC_DATA]" at bounding box center [283, 181] width 189 height 9
click at [213, 246] on p "Patiess" at bounding box center [283, 250] width 189 height 9
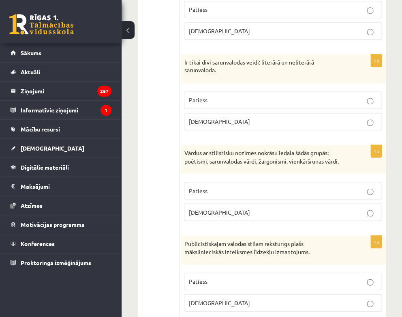
scroll to position [2446, 0]
click at [232, 186] on p "Patiess" at bounding box center [283, 190] width 189 height 9
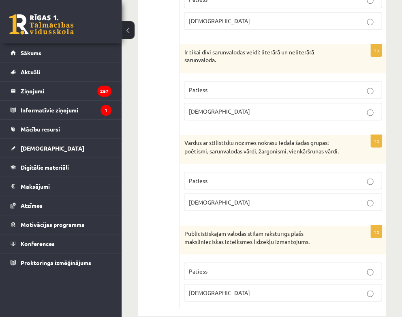
scroll to position [2455, 0]
click at [268, 267] on p "Patiess" at bounding box center [283, 271] width 189 height 9
